Goal: Task Accomplishment & Management: Use online tool/utility

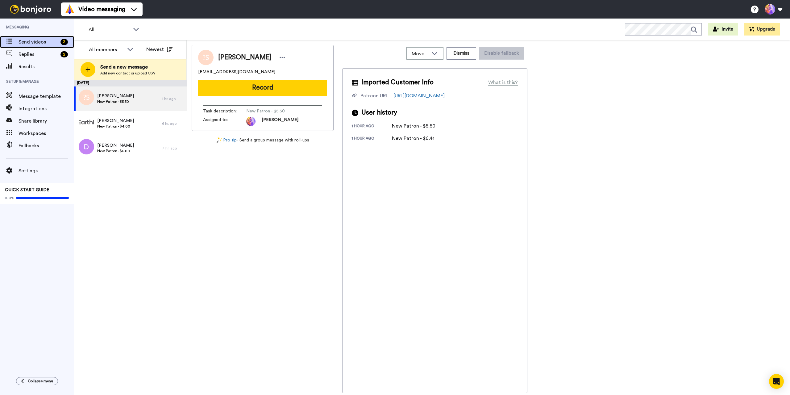
click at [39, 43] on span "Send videos" at bounding box center [39, 41] width 40 height 7
click at [28, 42] on span "Send videos" at bounding box center [39, 41] width 40 height 7
click at [38, 43] on span "Send videos" at bounding box center [39, 41] width 40 height 7
